Goal: Check status: Check status

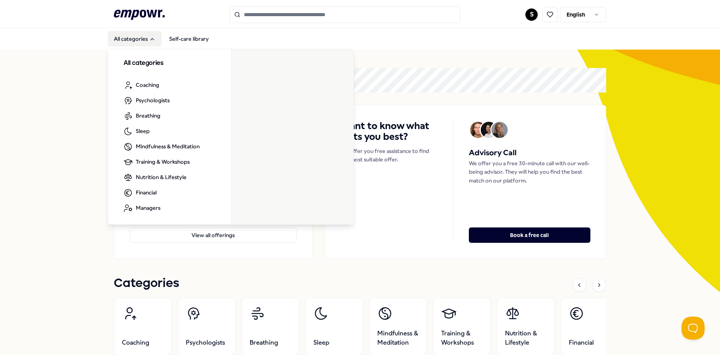
click at [143, 37] on button "All categories" at bounding box center [135, 38] width 54 height 15
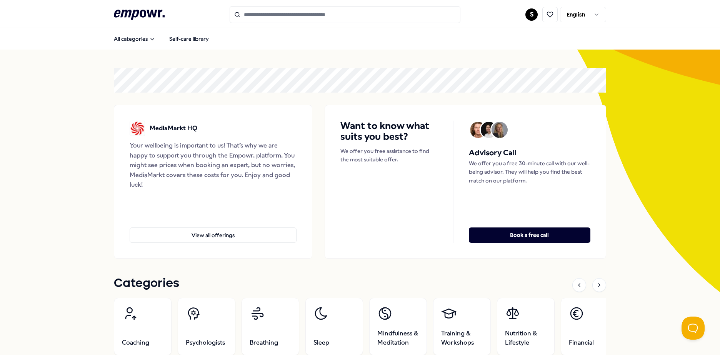
click at [139, 15] on icon at bounding box center [139, 15] width 51 height 10
click at [526, 17] on div "S English" at bounding box center [566, 14] width 81 height 15
click at [532, 17] on html ".empowr-logo_svg__cls-1{fill:#03032f} S English All categories Self-care librar…" at bounding box center [360, 177] width 720 height 355
click at [517, 60] on div "Bookings" at bounding box center [529, 62] width 76 height 22
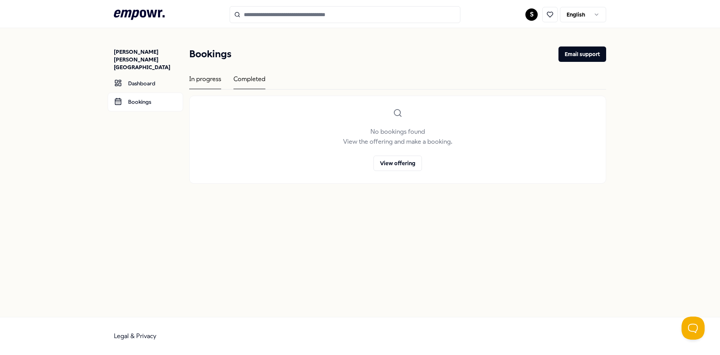
click at [243, 74] on div "Completed" at bounding box center [250, 81] width 32 height 15
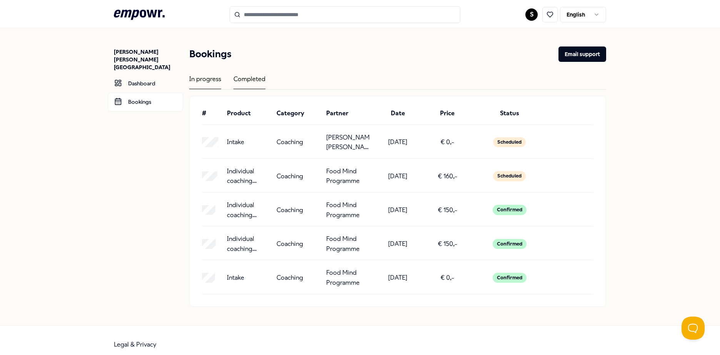
click at [202, 83] on div "In progress" at bounding box center [205, 81] width 32 height 15
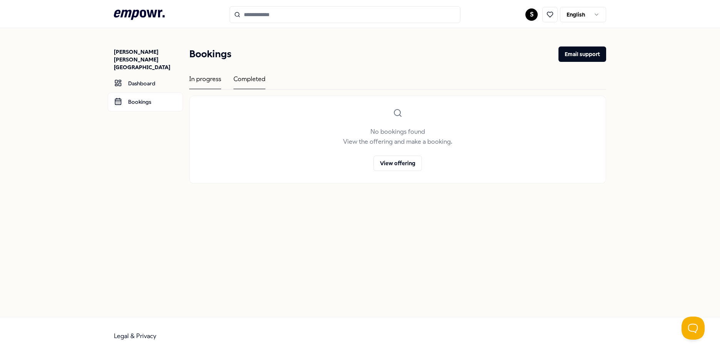
click at [244, 82] on div "Completed" at bounding box center [250, 81] width 32 height 15
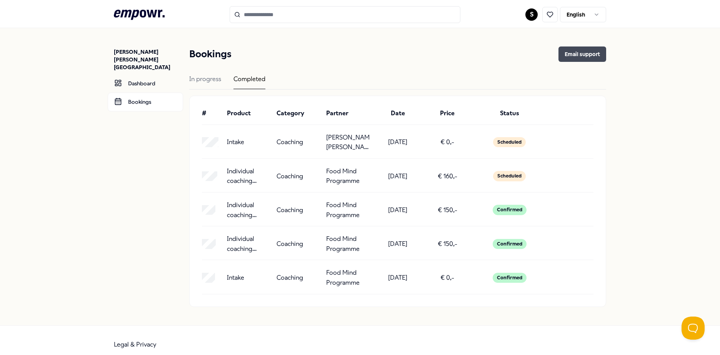
click at [564, 53] on button "Email support" at bounding box center [583, 54] width 48 height 15
click at [538, 11] on link at bounding box center [549, 14] width 22 height 15
click at [534, 11] on html ".empowr-logo_svg__cls-1{fill:#03032f} S English Sara S.M. Castro Aveiro Dashboa…" at bounding box center [360, 177] width 720 height 355
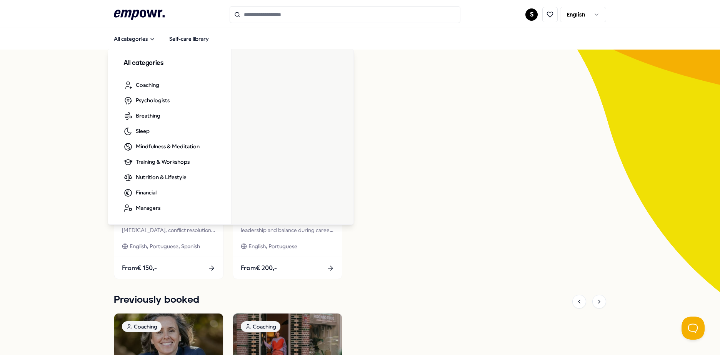
click at [140, 14] on icon ".empowr-logo_svg__cls-1{fill:#03032f}" at bounding box center [139, 15] width 51 height 14
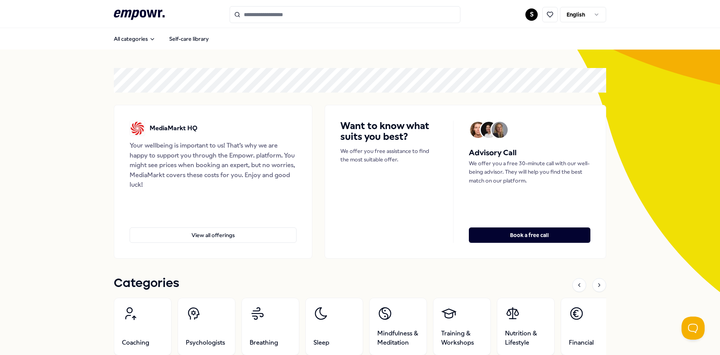
click at [530, 15] on html ".empowr-logo_svg__cls-1{fill:#03032f} S English All categories Self-care librar…" at bounding box center [360, 177] width 720 height 355
click at [521, 39] on div "Dashboard" at bounding box center [529, 40] width 76 height 22
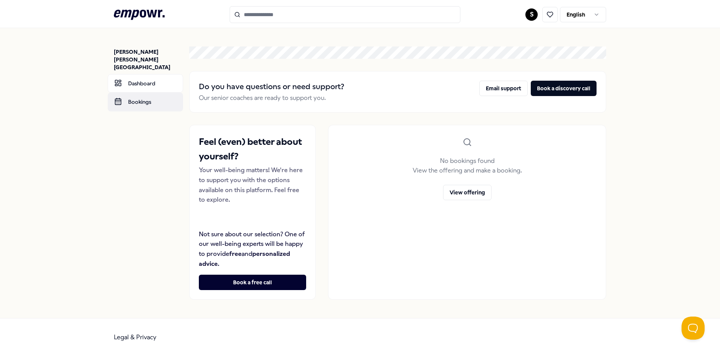
click at [130, 93] on link "Bookings" at bounding box center [145, 102] width 75 height 18
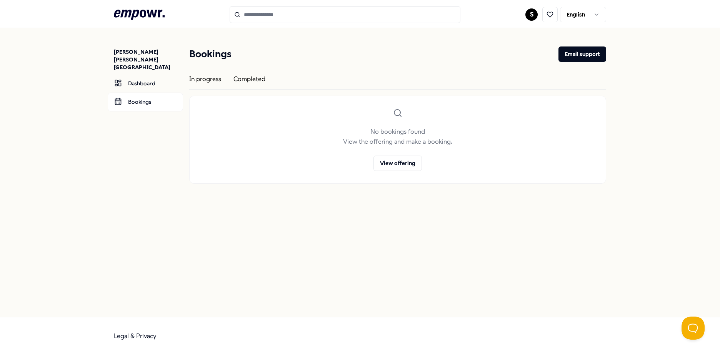
click at [258, 77] on div "Completed" at bounding box center [250, 81] width 32 height 15
